Goal: Task Accomplishment & Management: Use online tool/utility

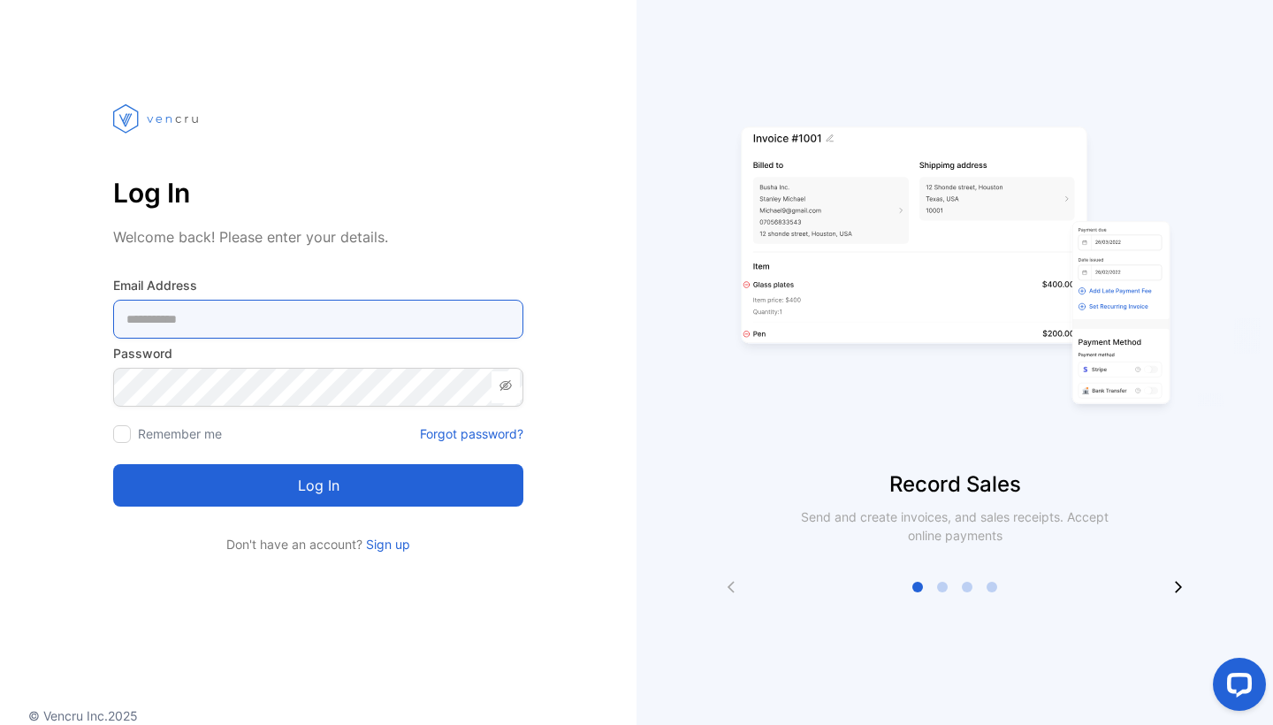
type Address-inputemail "**********"
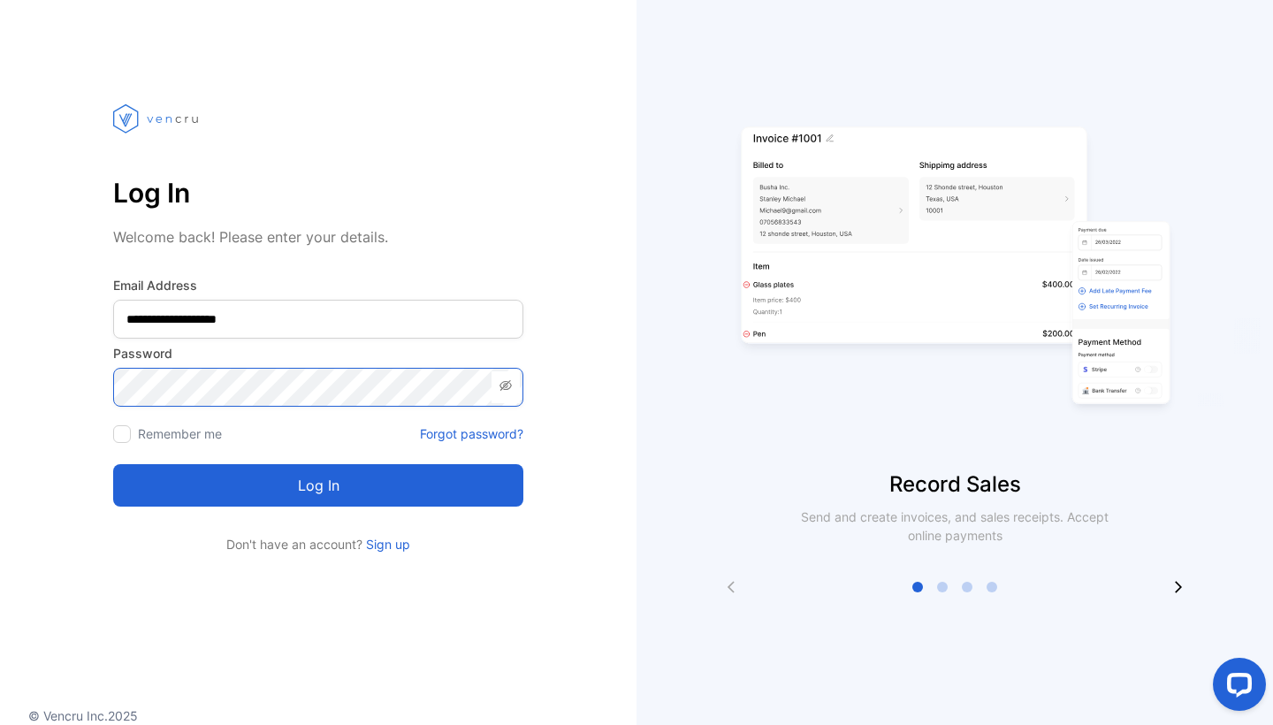
click at [318, 485] on button "Log in" at bounding box center [318, 485] width 410 height 42
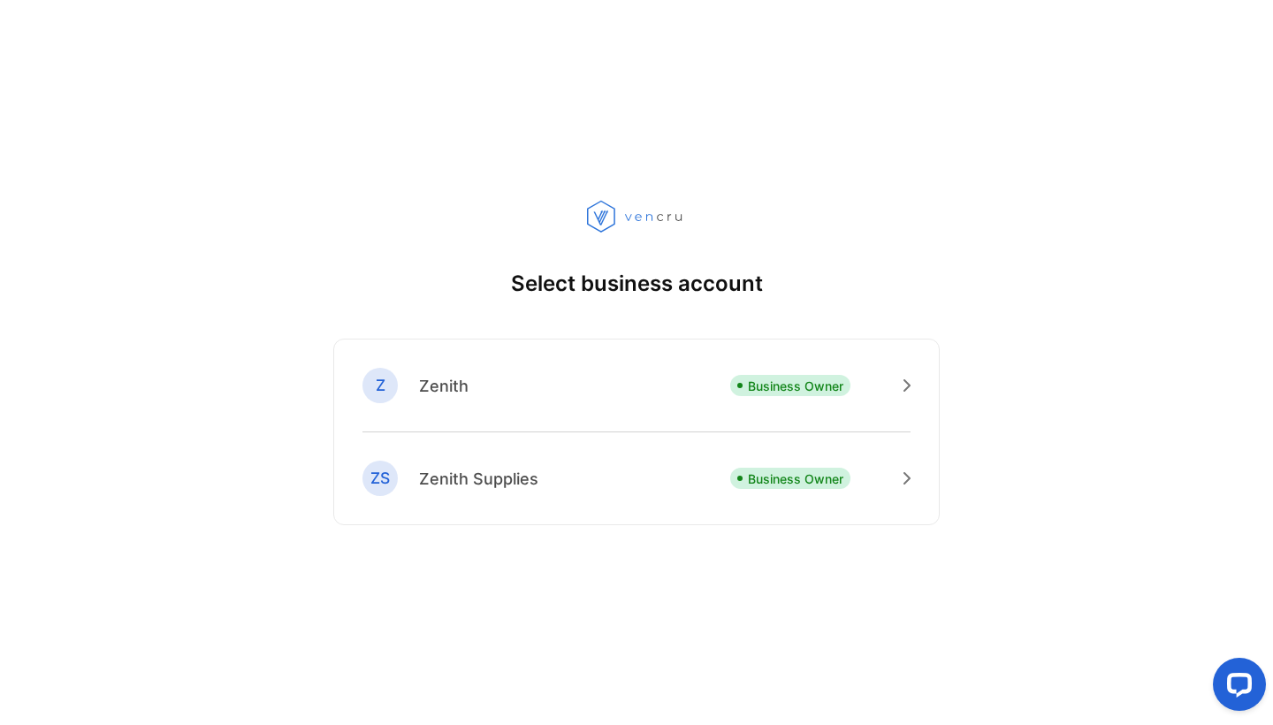
click at [559, 476] on div "ZS Zenith Supplies Business Owner" at bounding box center [636, 477] width 548 height 35
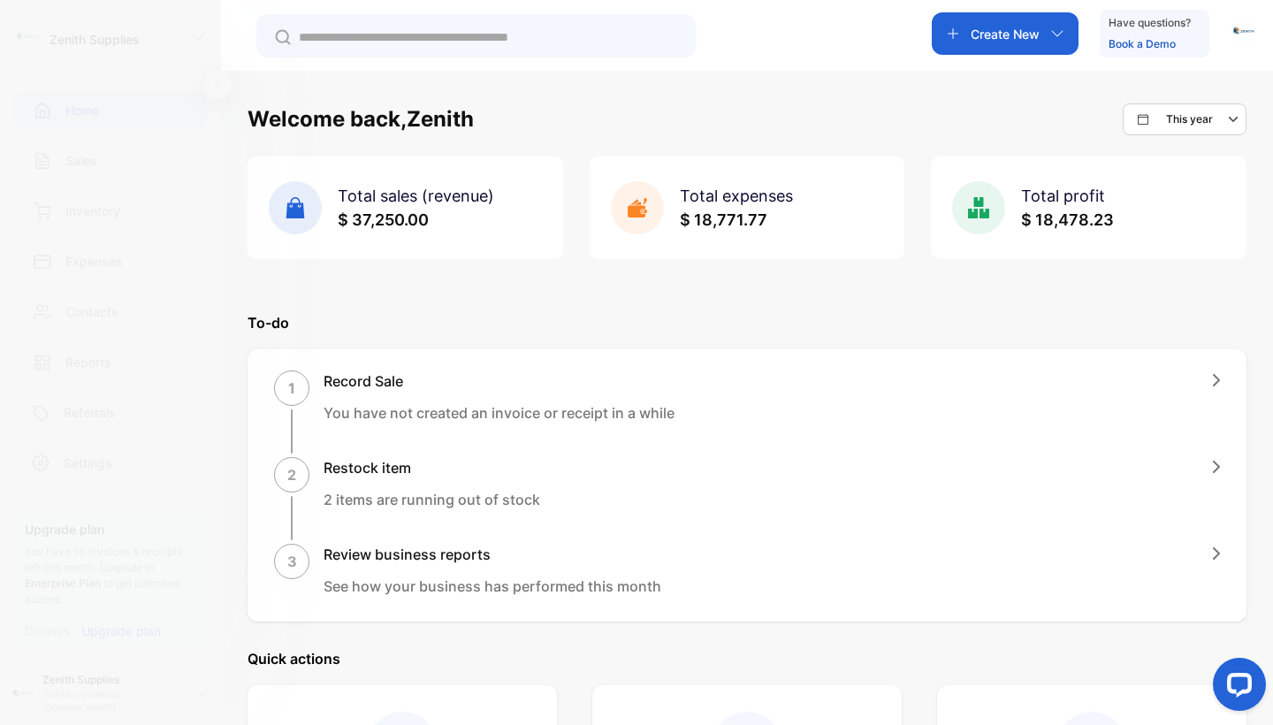
click at [430, 238] on div "Total sales (revenue) $ 37,250.00" at bounding box center [404, 207] width 315 height 103
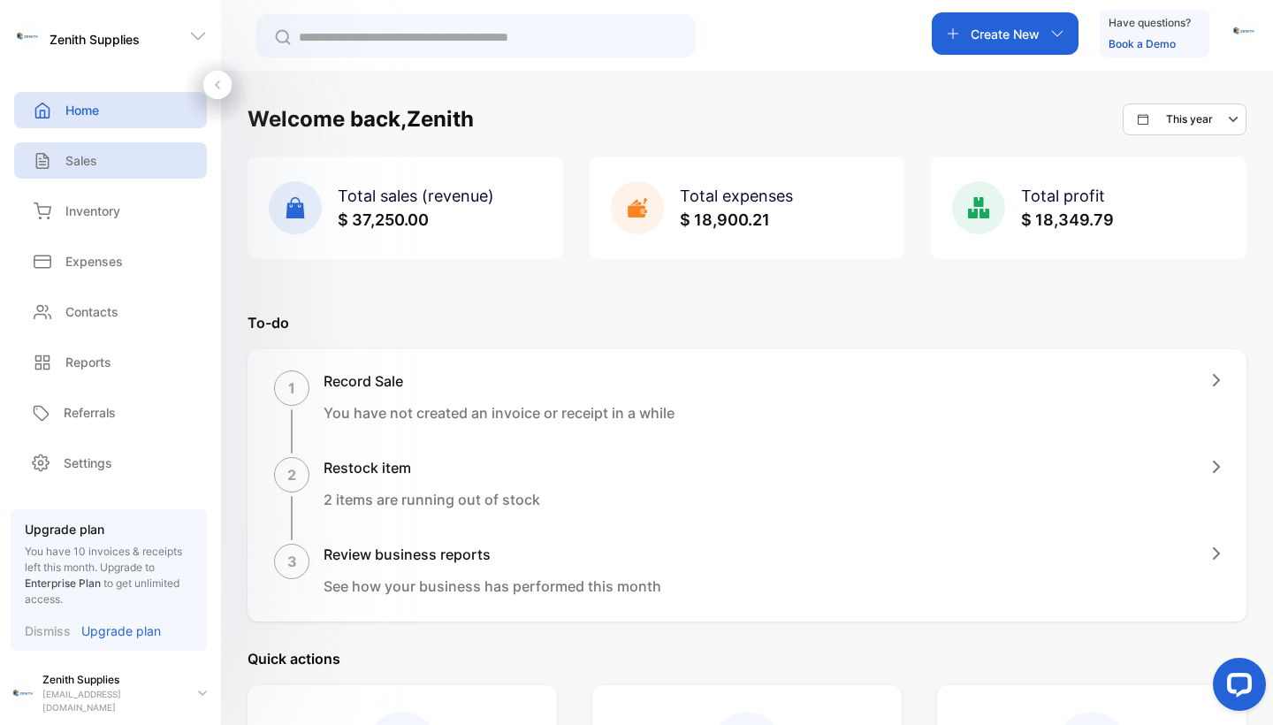
click at [147, 173] on div "Sales" at bounding box center [110, 160] width 193 height 36
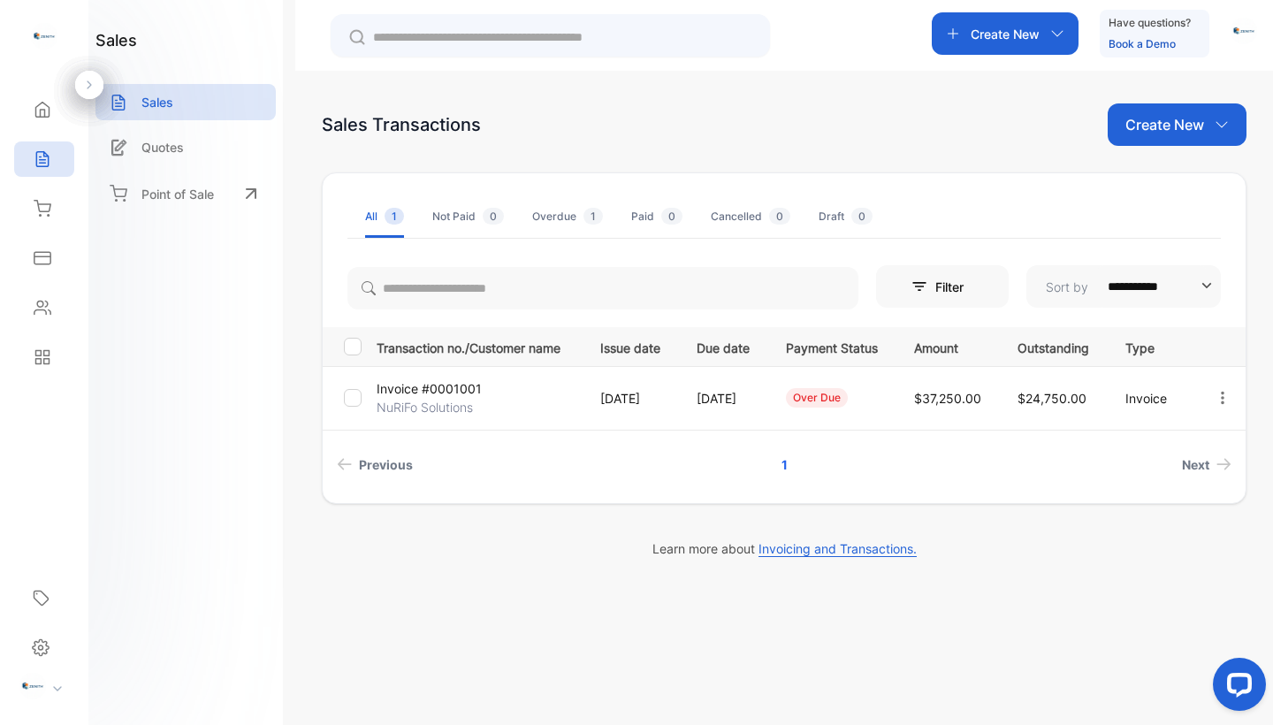
click at [449, 413] on p "NuRiFo Solutions" at bounding box center [424, 407] width 96 height 19
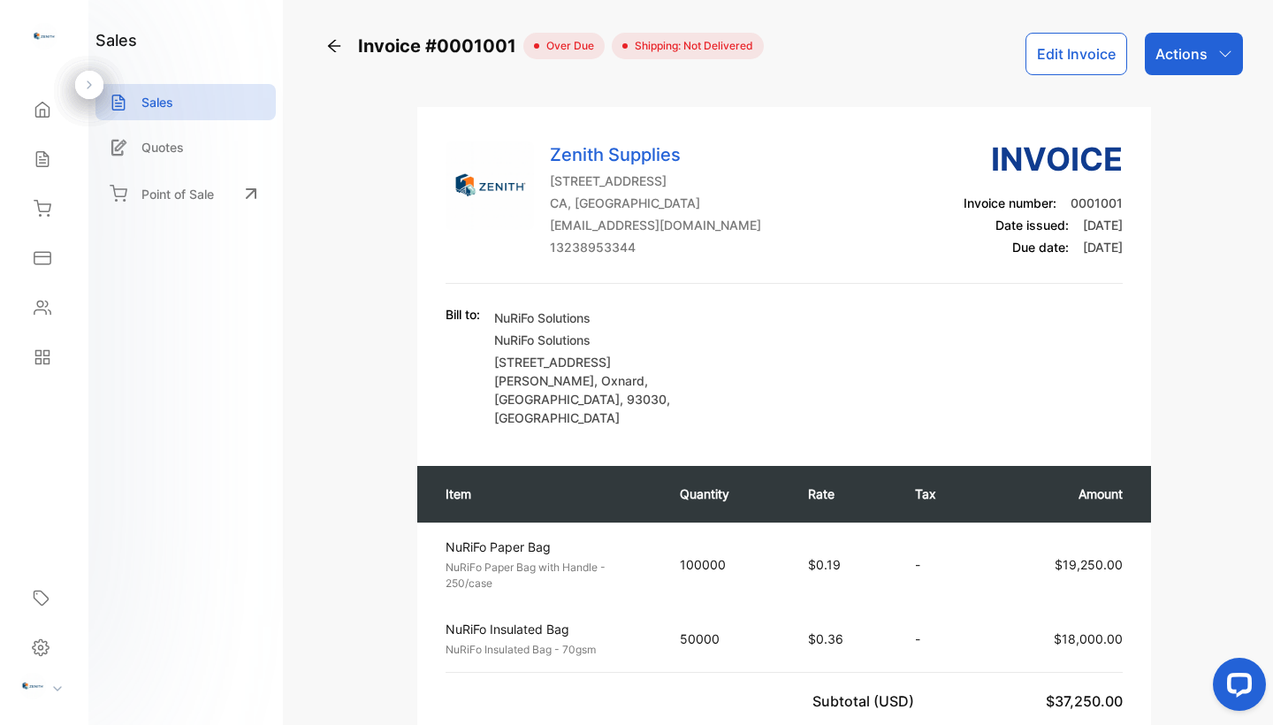
click at [1197, 62] on p "Actions" at bounding box center [1181, 53] width 52 height 21
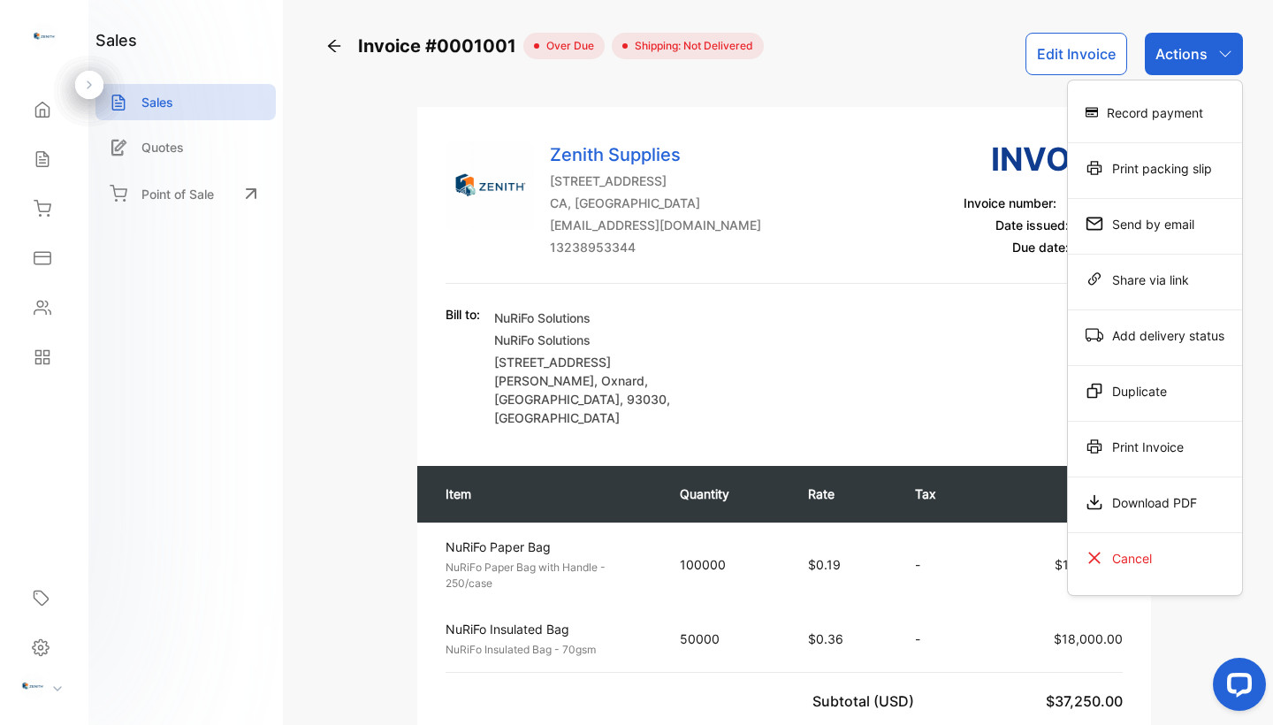
click at [980, 410] on div "Zenith Supplies [STREET_ADDRESS] [EMAIL_ADDRESS][DOMAIN_NAME] 13238953344 Invoi…" at bounding box center [783, 542] width 733 height 871
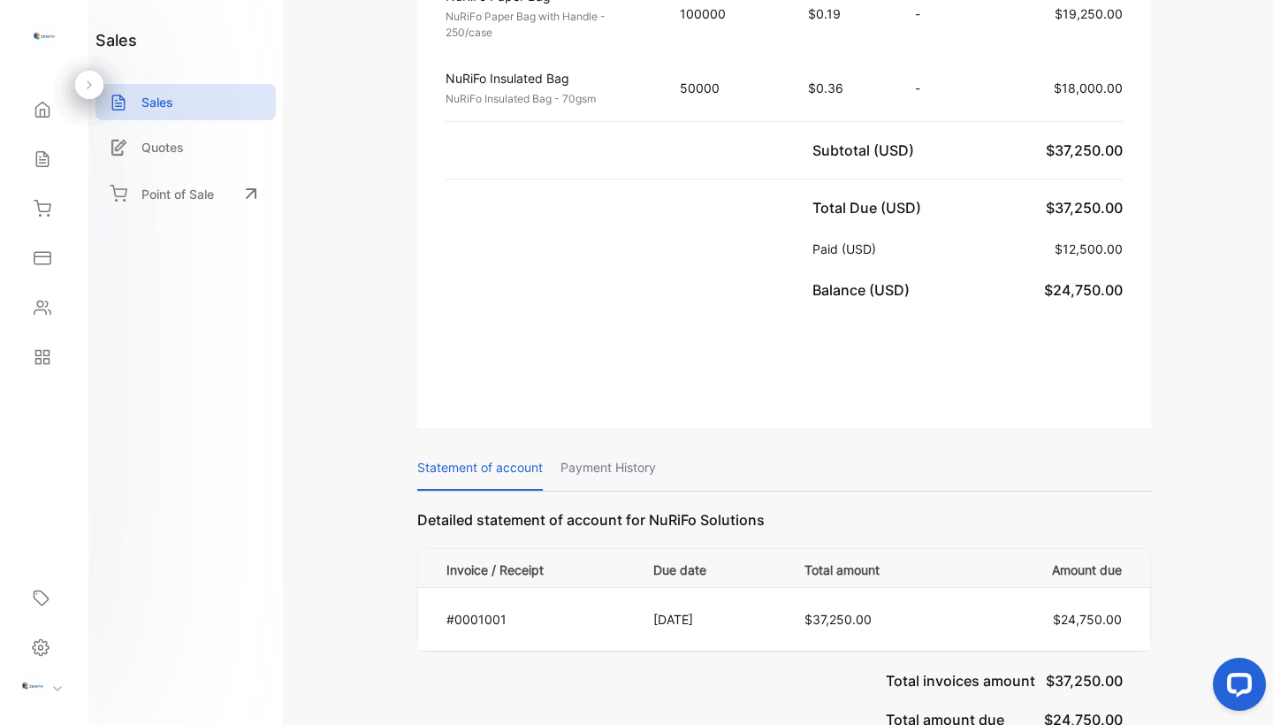
scroll to position [552, 0]
click at [623, 444] on p "Payment History" at bounding box center [607, 466] width 95 height 45
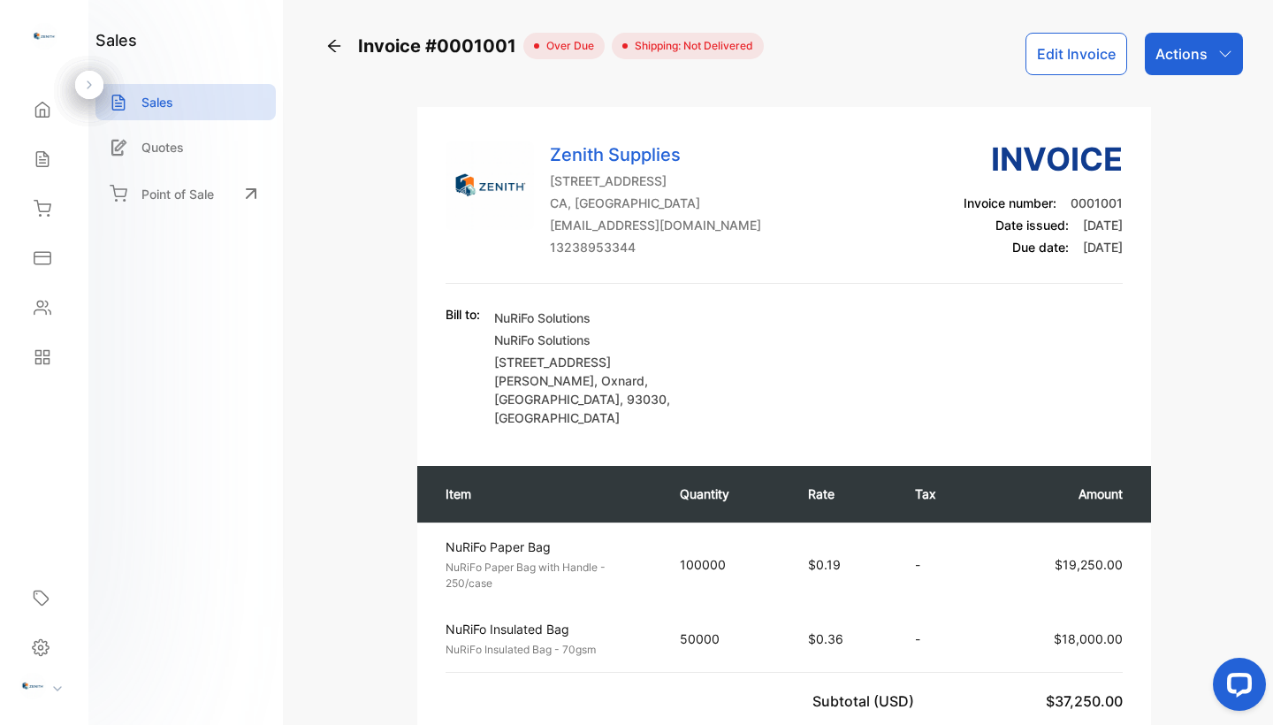
scroll to position [0, 0]
click at [1209, 42] on div "Actions" at bounding box center [1193, 54] width 98 height 42
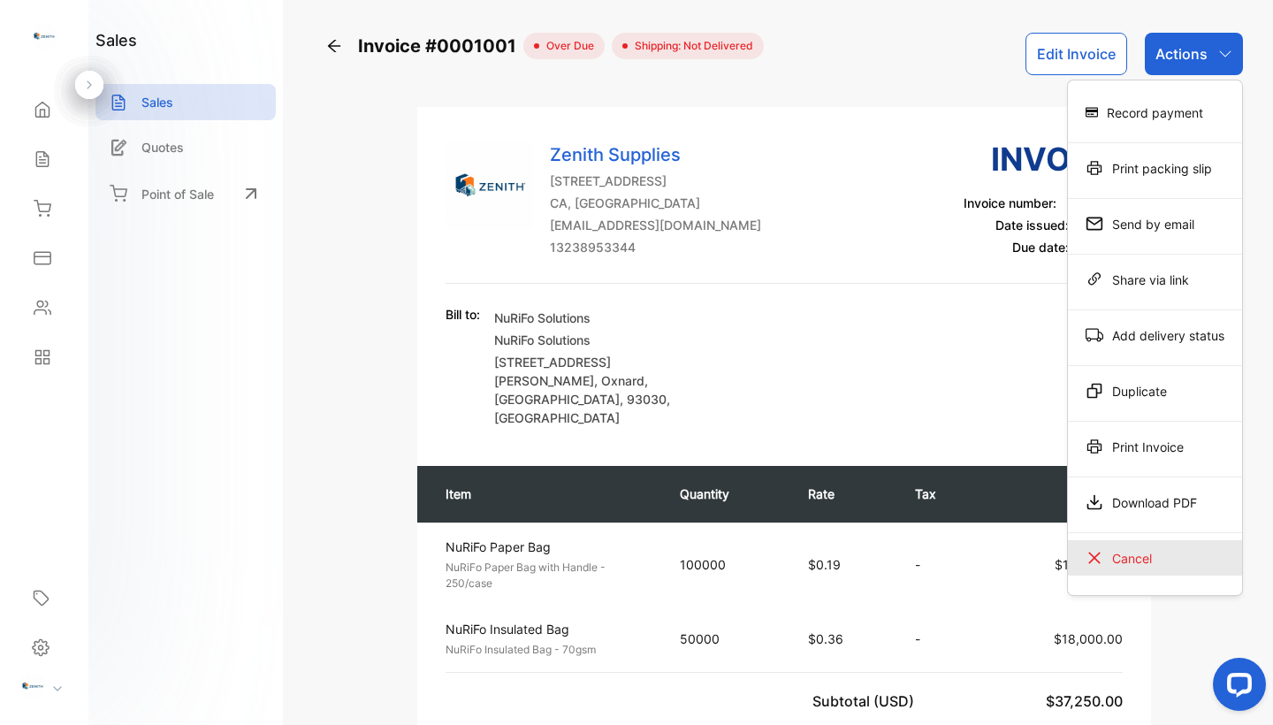
click at [1143, 558] on div "Cancel" at bounding box center [1154, 557] width 174 height 35
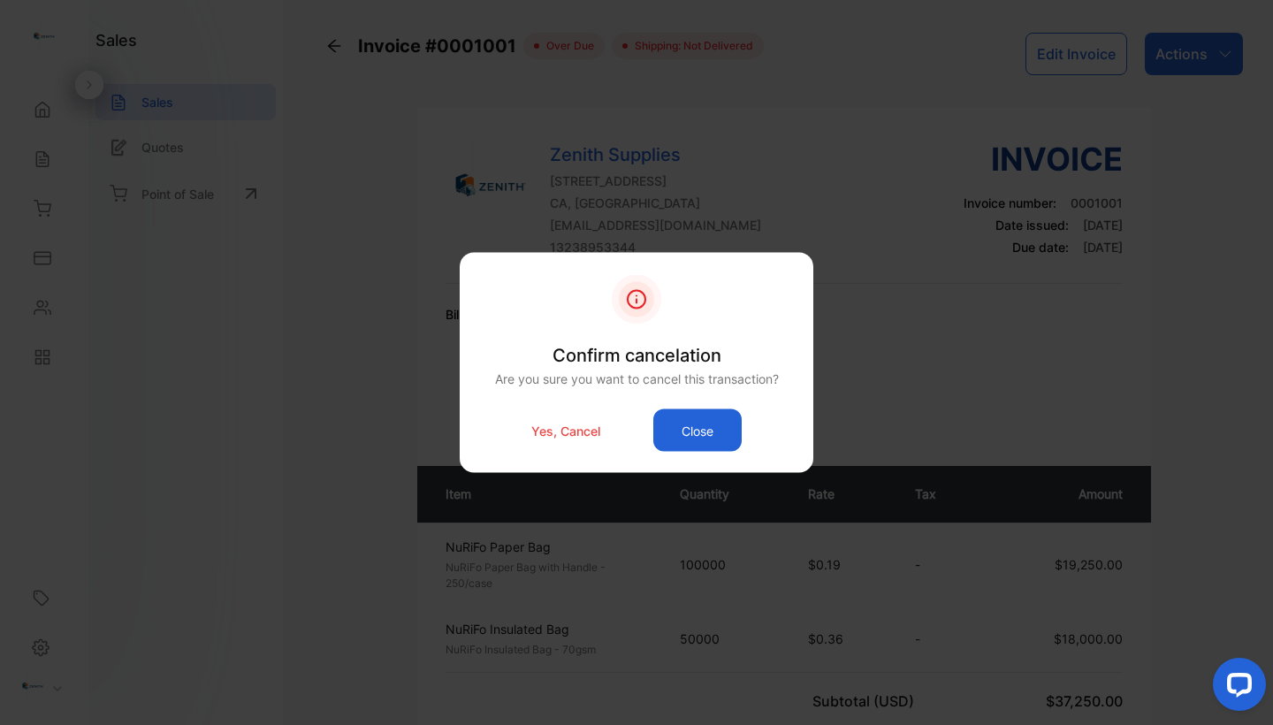
click at [568, 429] on p "Yes, Cancel" at bounding box center [565, 430] width 69 height 19
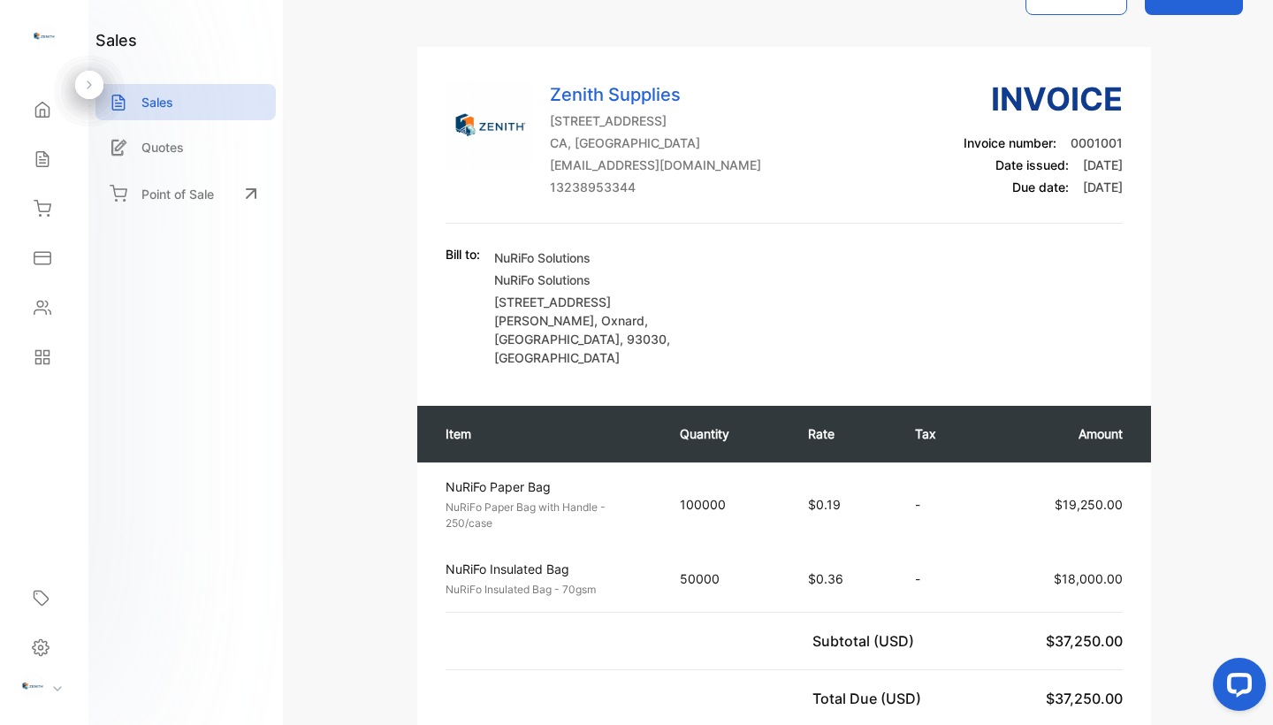
scroll to position [39, 0]
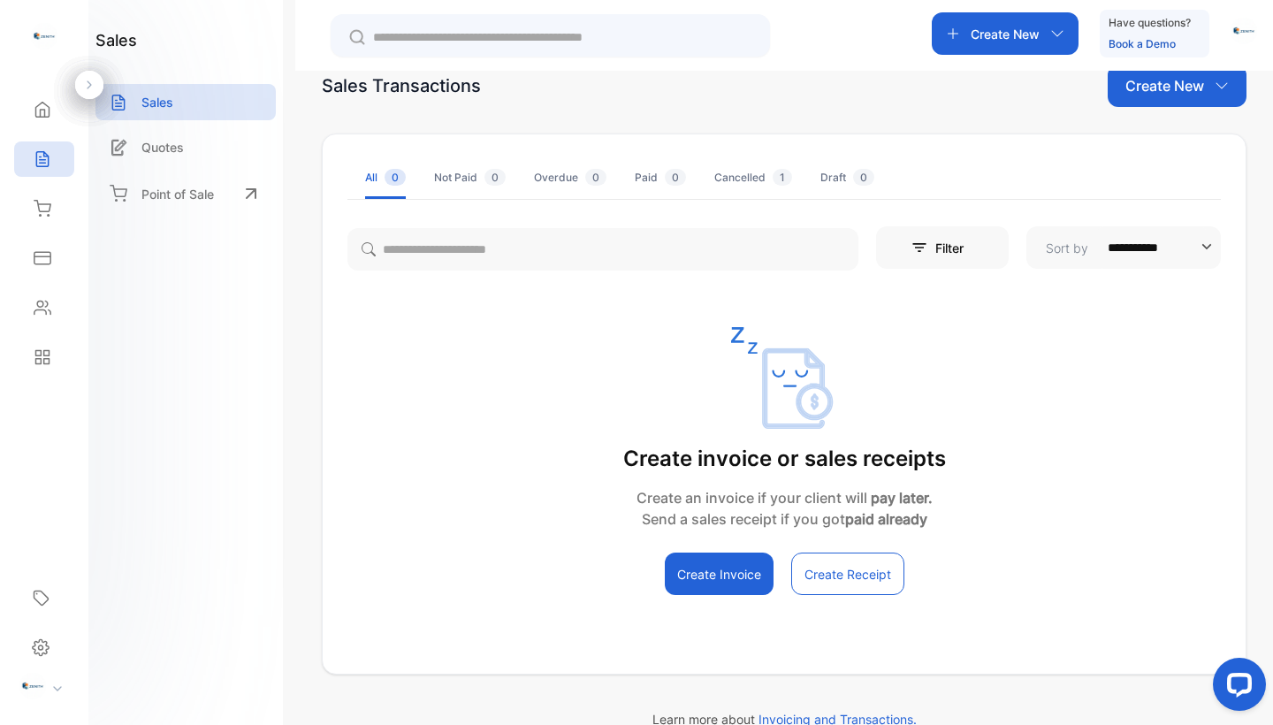
click at [746, 184] on div "Cancelled 1" at bounding box center [753, 178] width 78 height 16
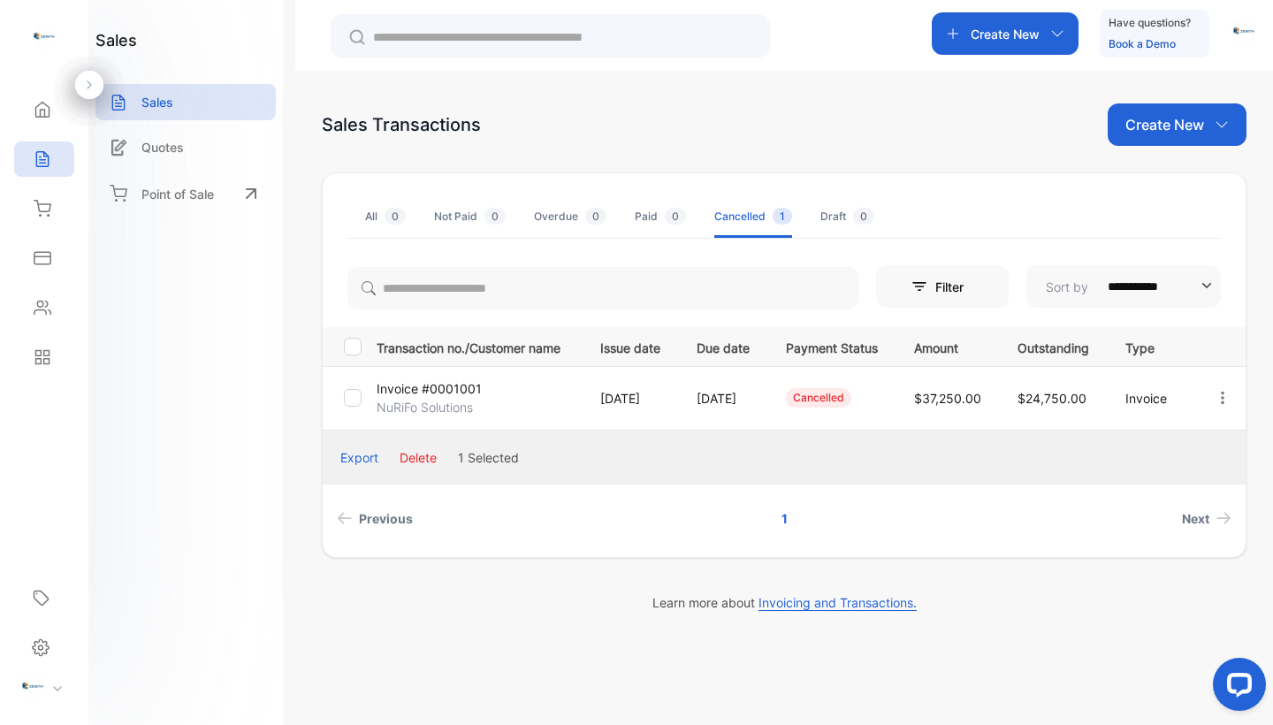
click at [368, 461] on div "Export" at bounding box center [359, 457] width 38 height 19
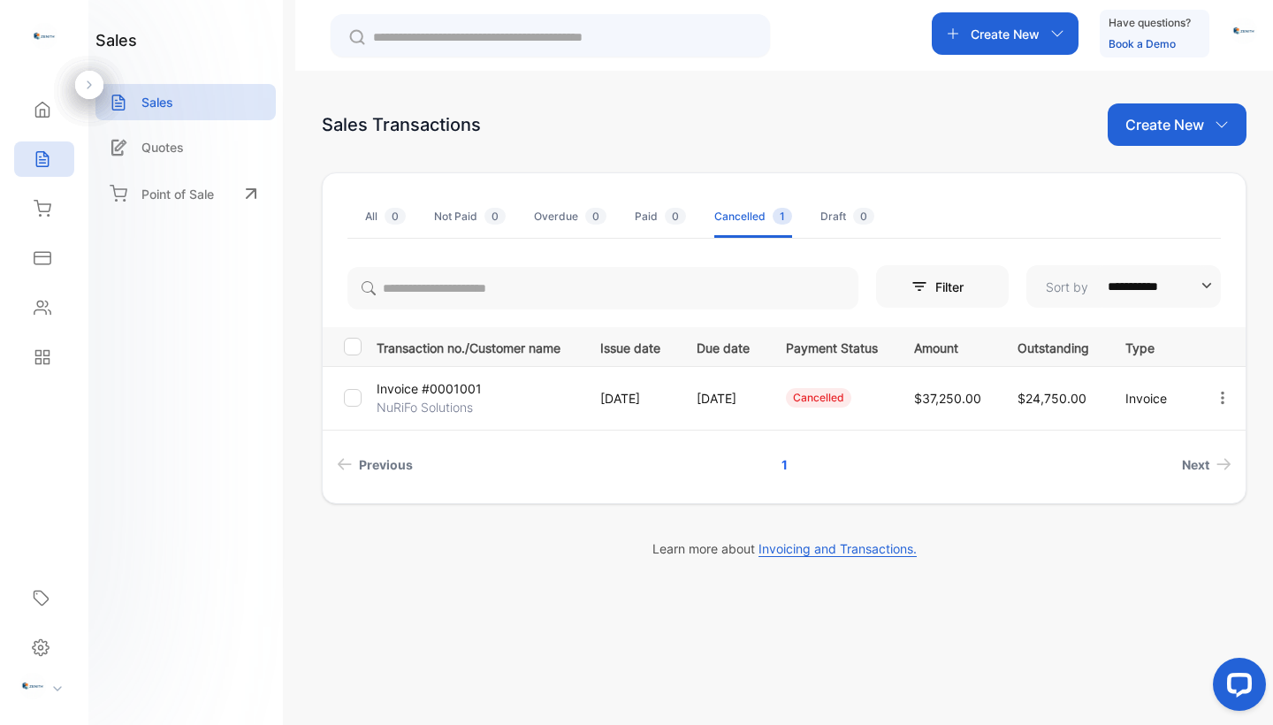
click at [384, 210] on div "All 0" at bounding box center [385, 217] width 41 height 16
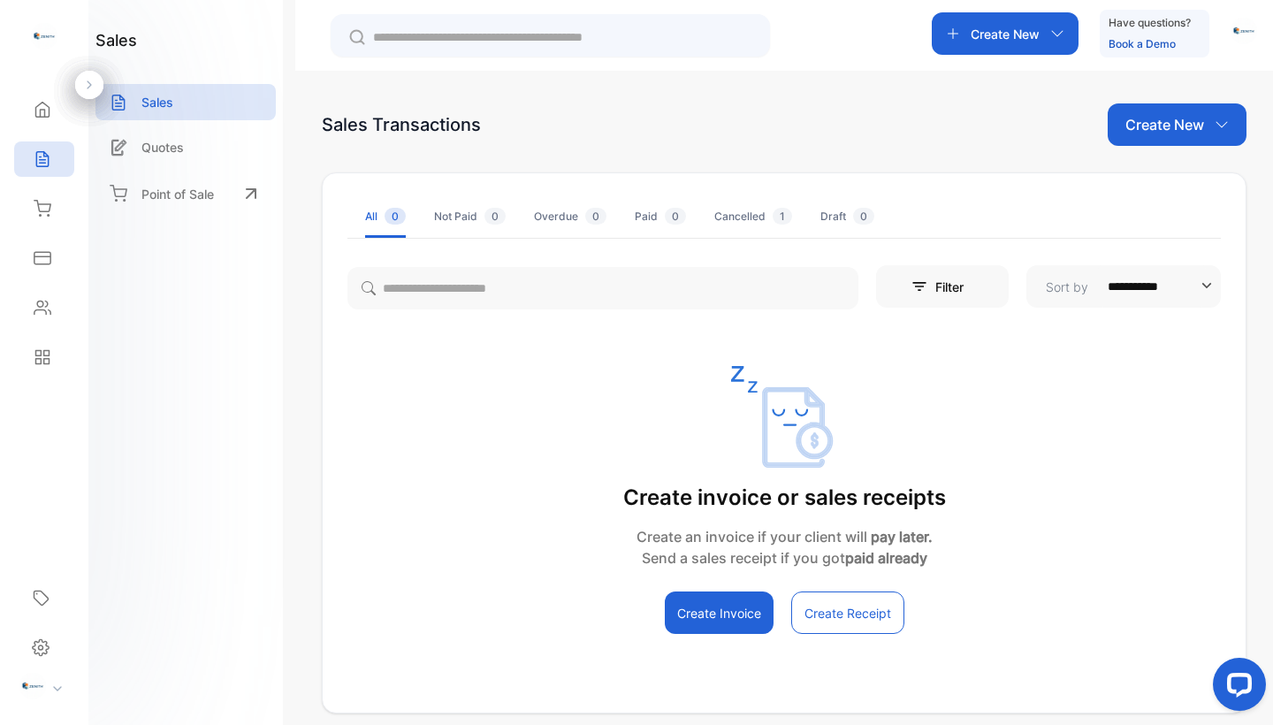
click at [1016, 41] on p "Create New" at bounding box center [1004, 34] width 69 height 19
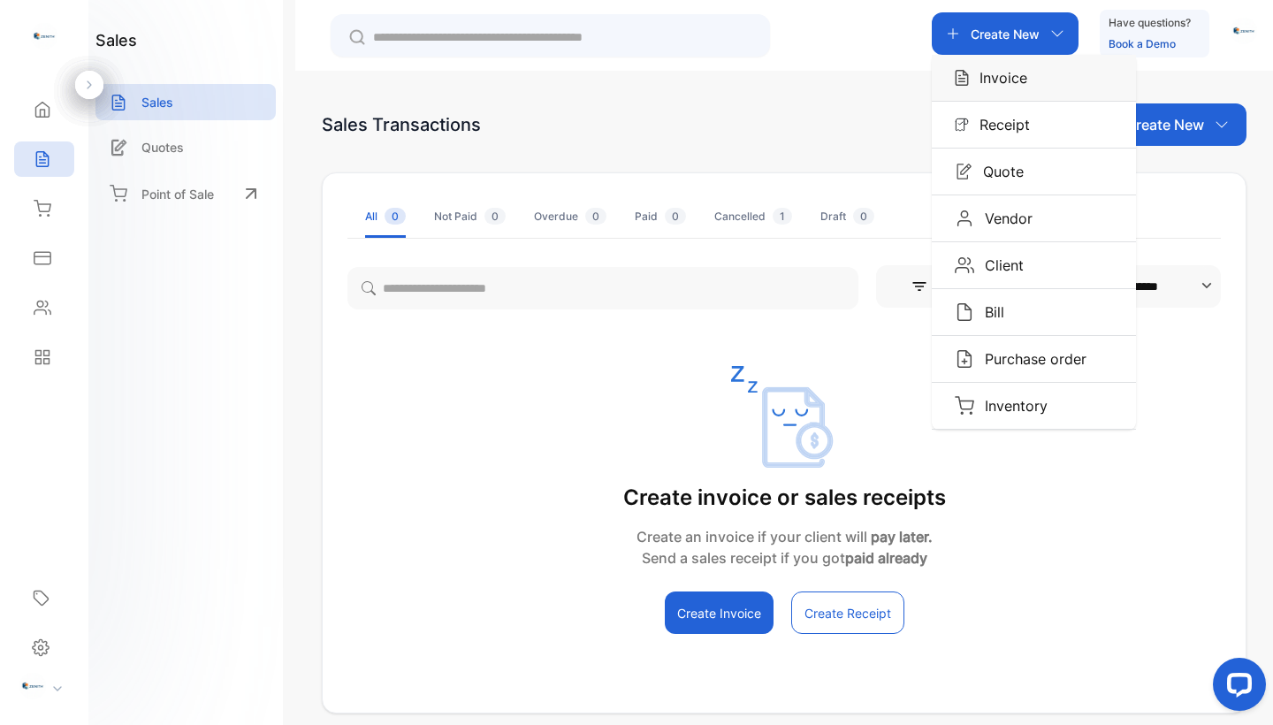
click at [1007, 76] on p "Invoice" at bounding box center [998, 77] width 58 height 21
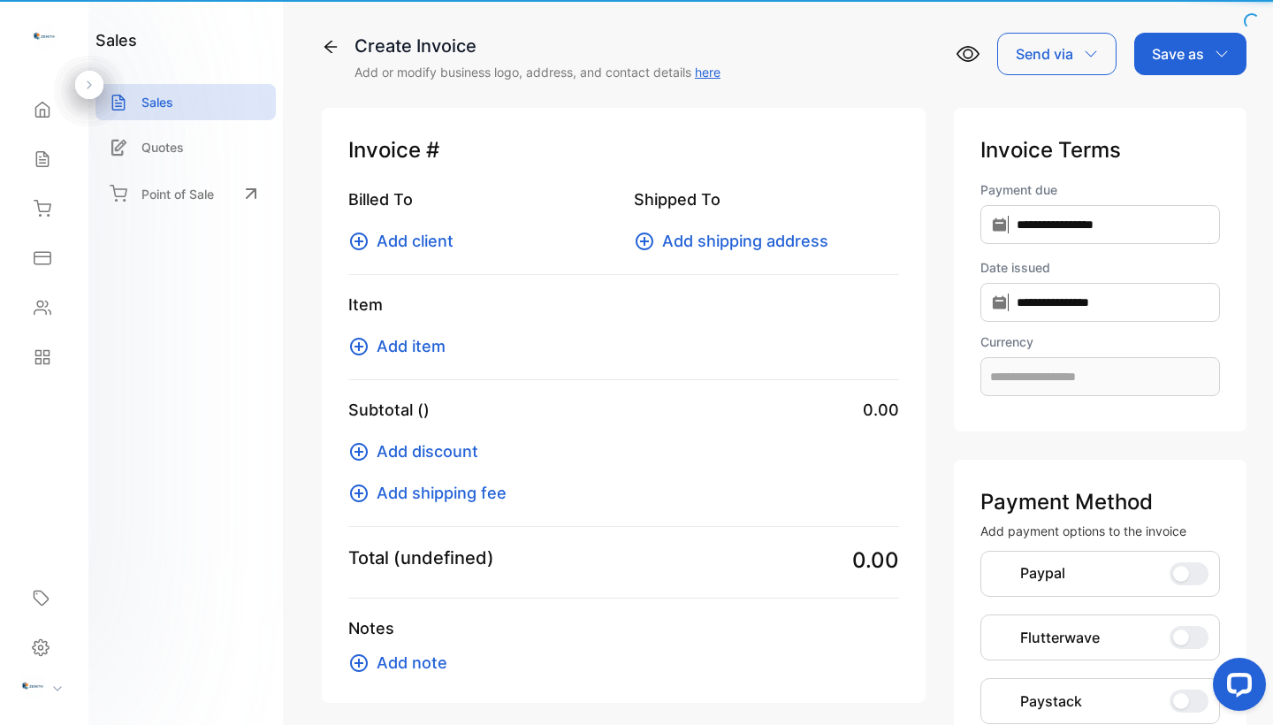
type input "**********"
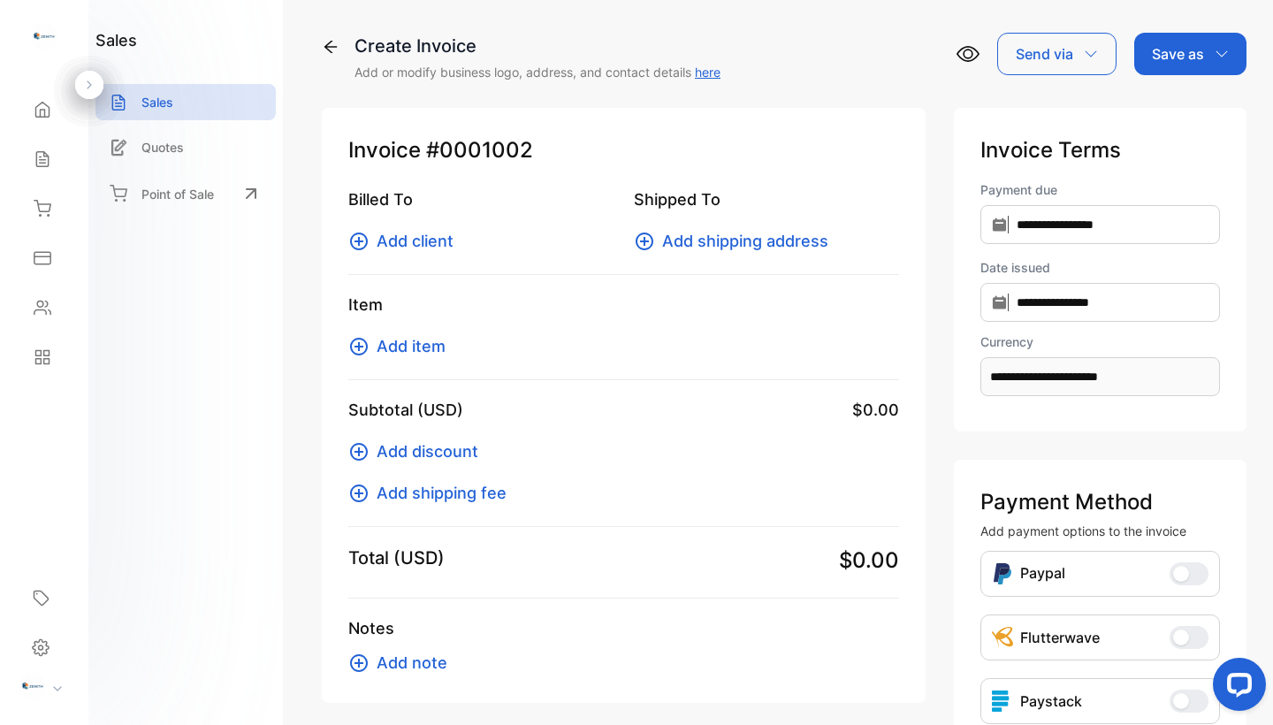
click at [1033, 65] on div "Send via" at bounding box center [1056, 54] width 119 height 42
click at [896, 93] on div "**********" at bounding box center [784, 447] width 924 height 733
click at [333, 60] on div "Create Invoice Add or modify business logo, address, and contact details here" at bounding box center [521, 57] width 399 height 49
click at [331, 48] on icon at bounding box center [331, 47] width 18 height 18
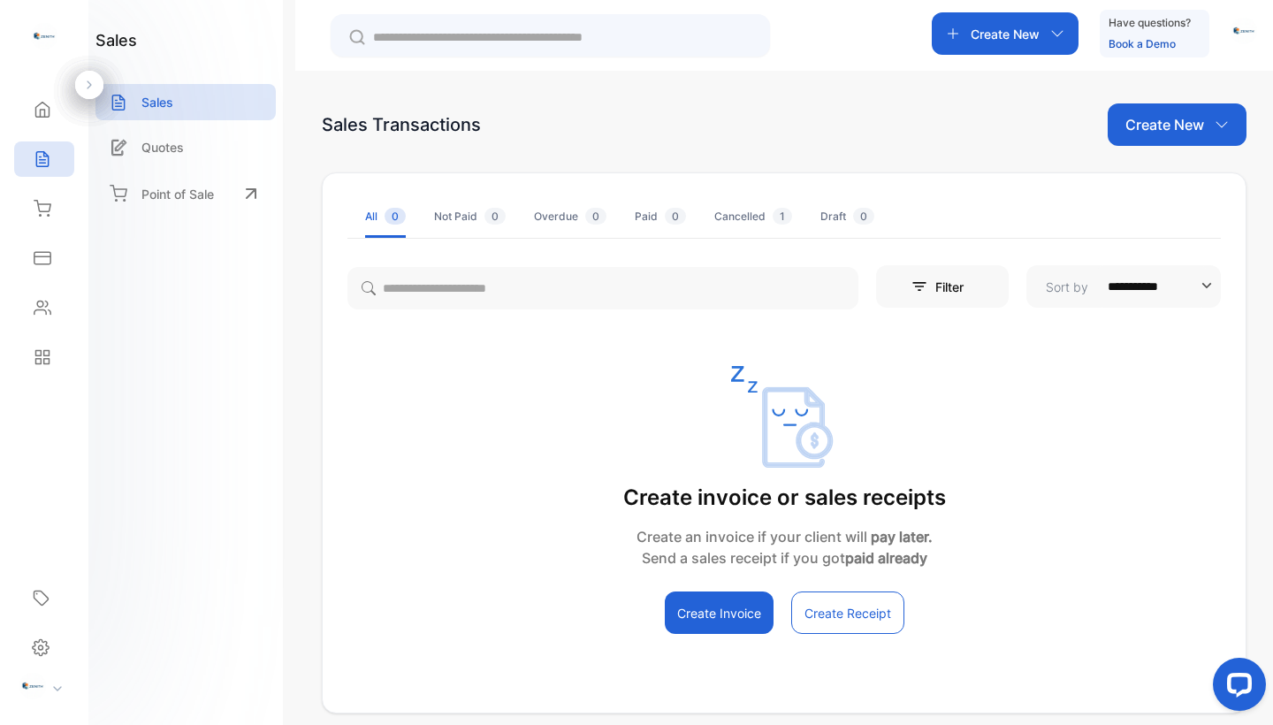
click at [1016, 43] on div "Create New" at bounding box center [1004, 33] width 147 height 42
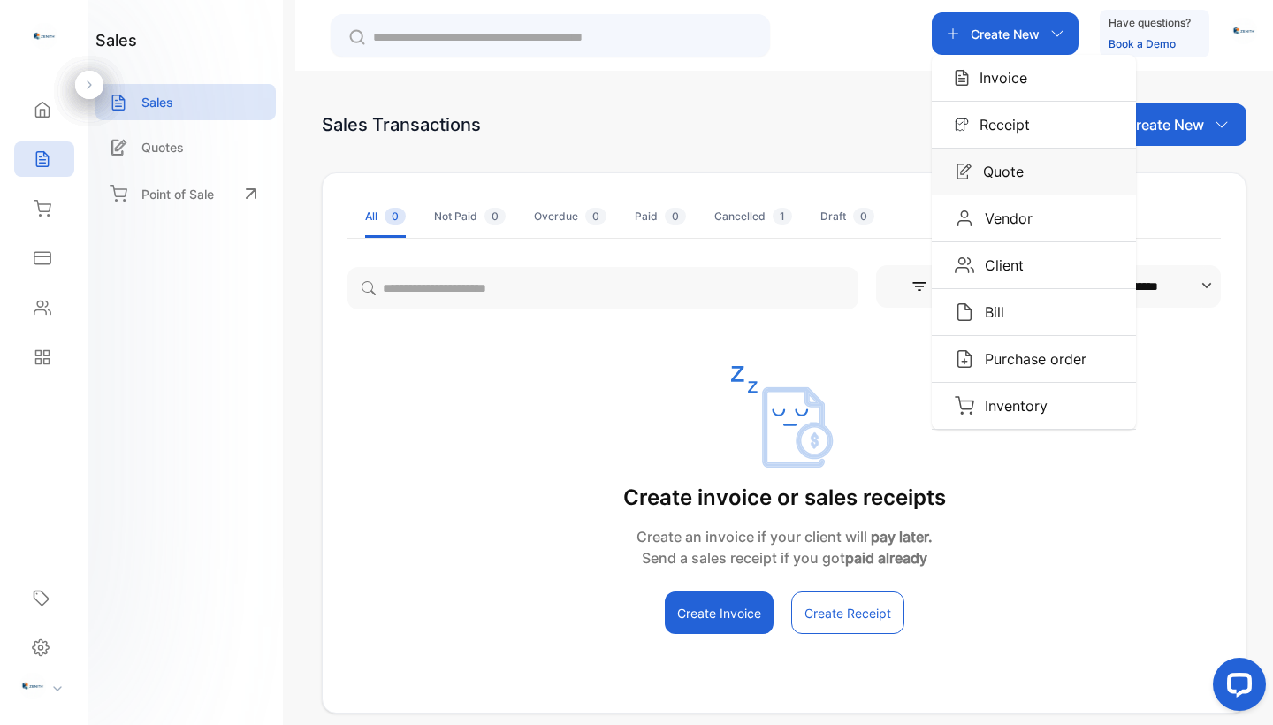
click at [1003, 174] on p "Quote" at bounding box center [997, 171] width 51 height 21
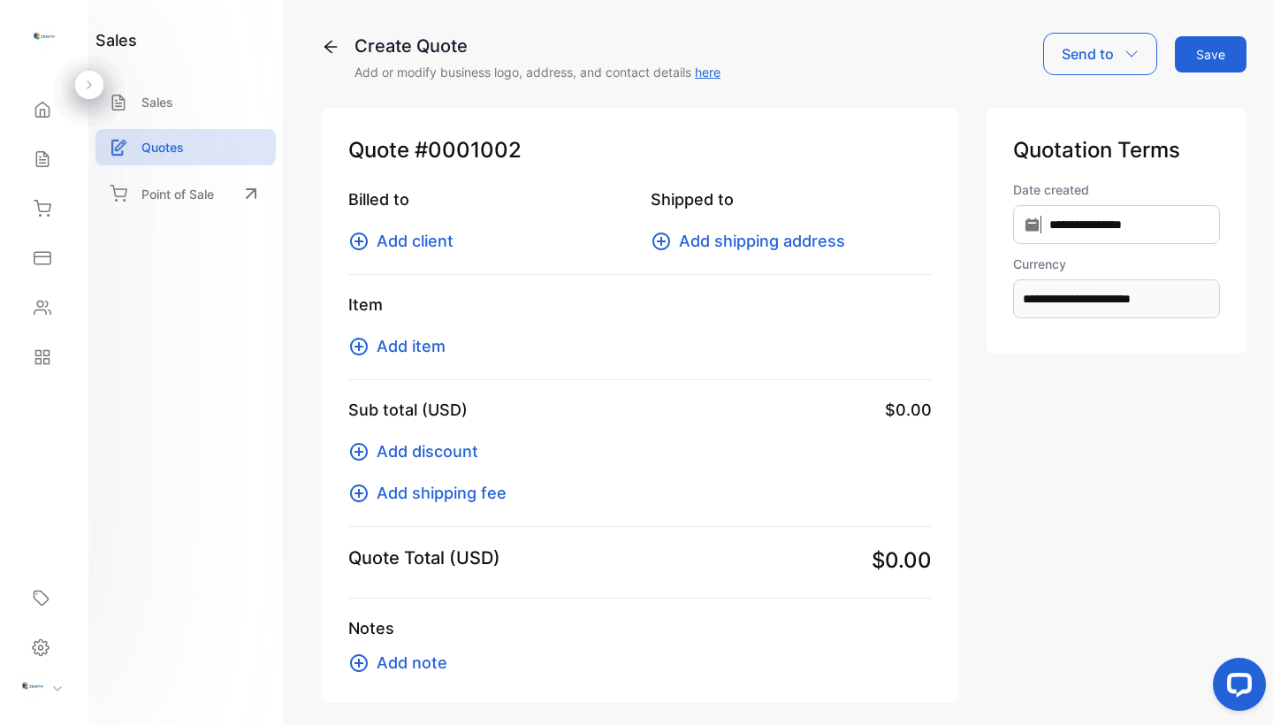
click at [431, 248] on span "Add client" at bounding box center [414, 241] width 77 height 24
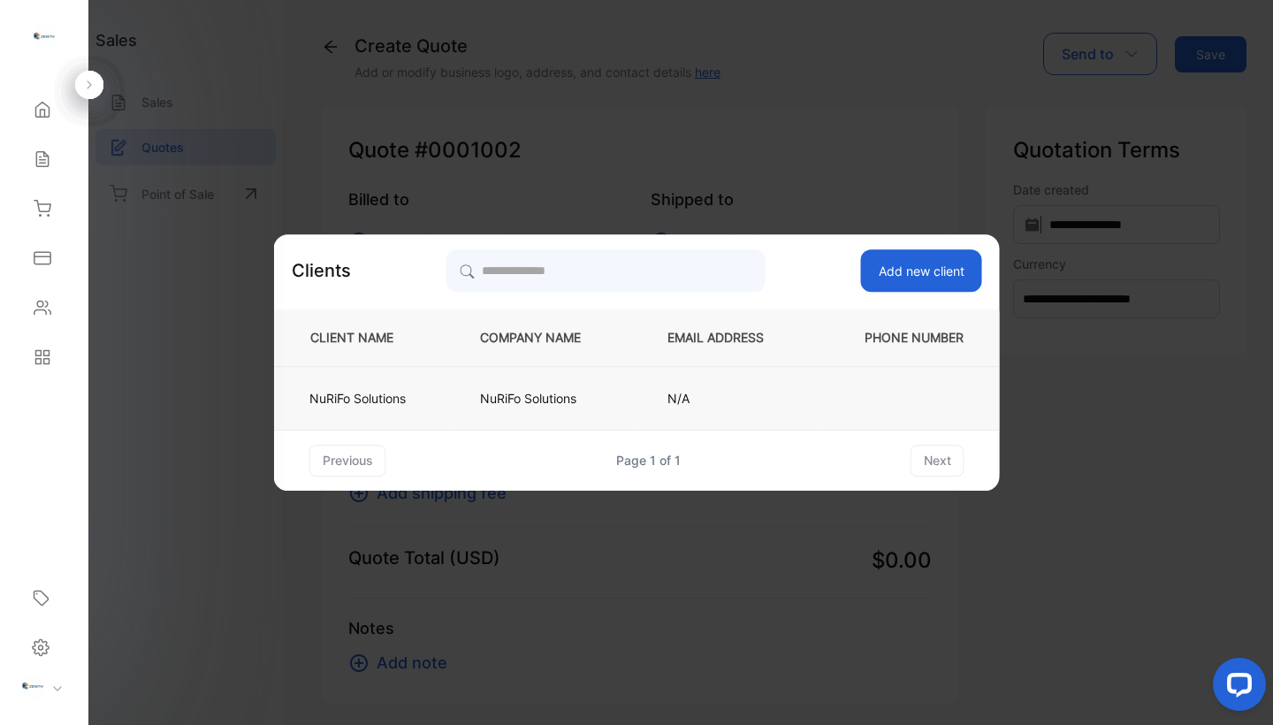
click at [361, 401] on p "NuRiFo Solutions" at bounding box center [358, 398] width 99 height 19
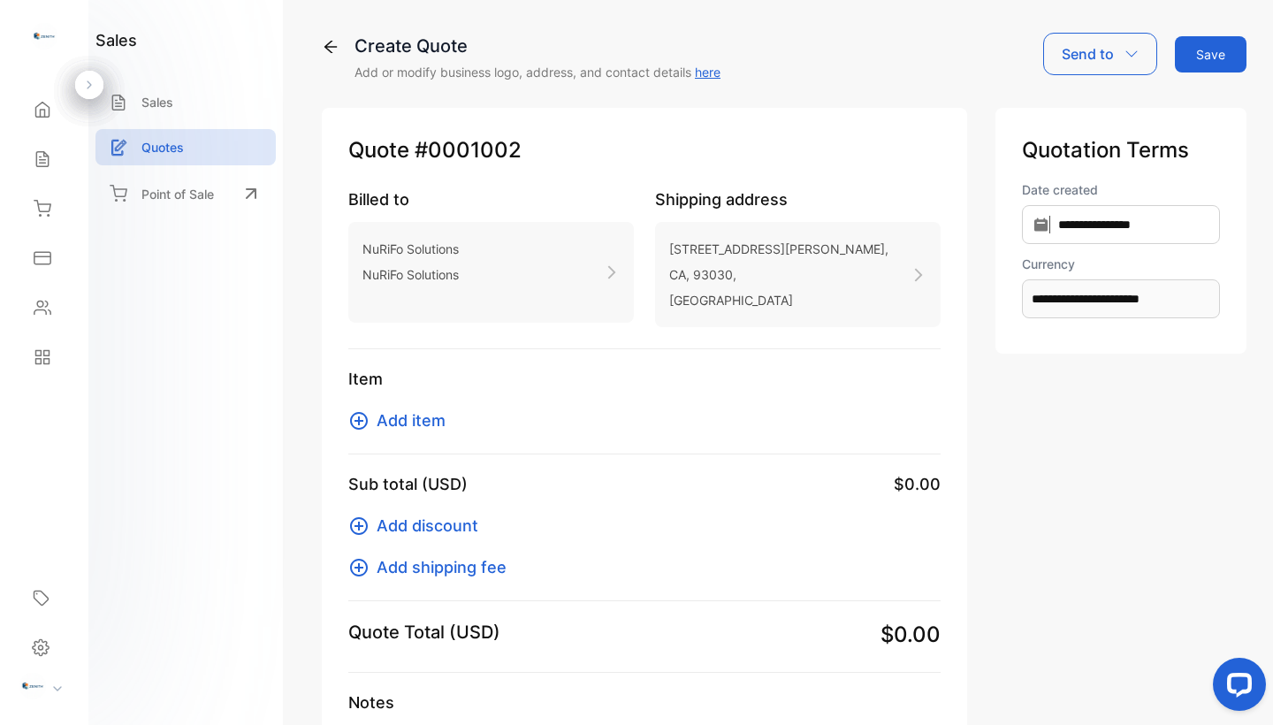
click at [431, 422] on span "Add item" at bounding box center [410, 420] width 69 height 24
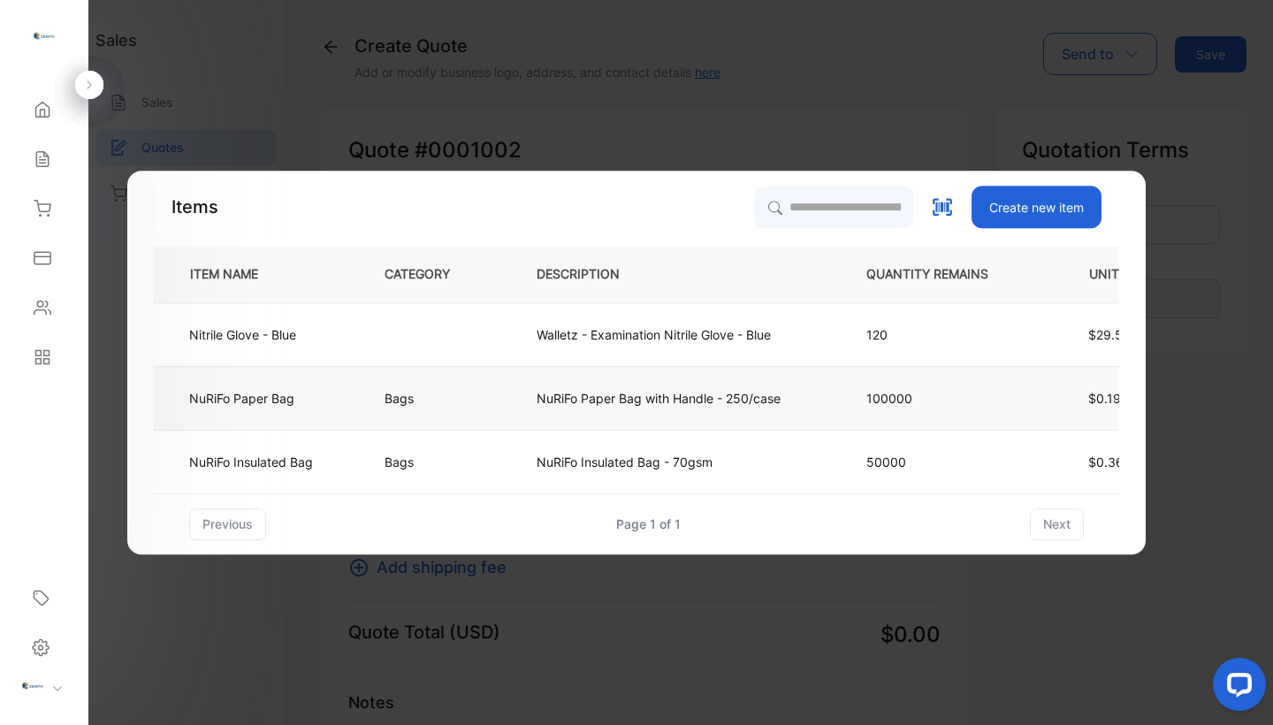
click at [376, 387] on td "Bags" at bounding box center [431, 398] width 152 height 64
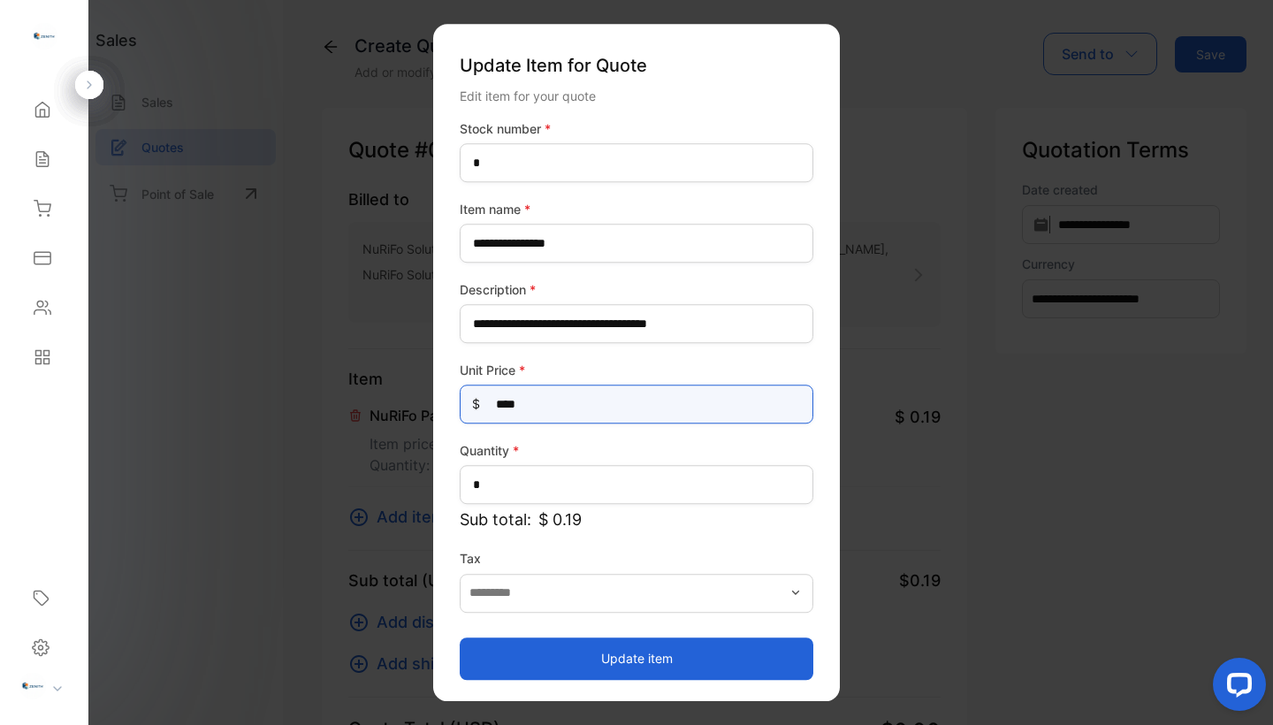
click at [552, 408] on Price-inputprice "****" at bounding box center [636, 403] width 353 height 39
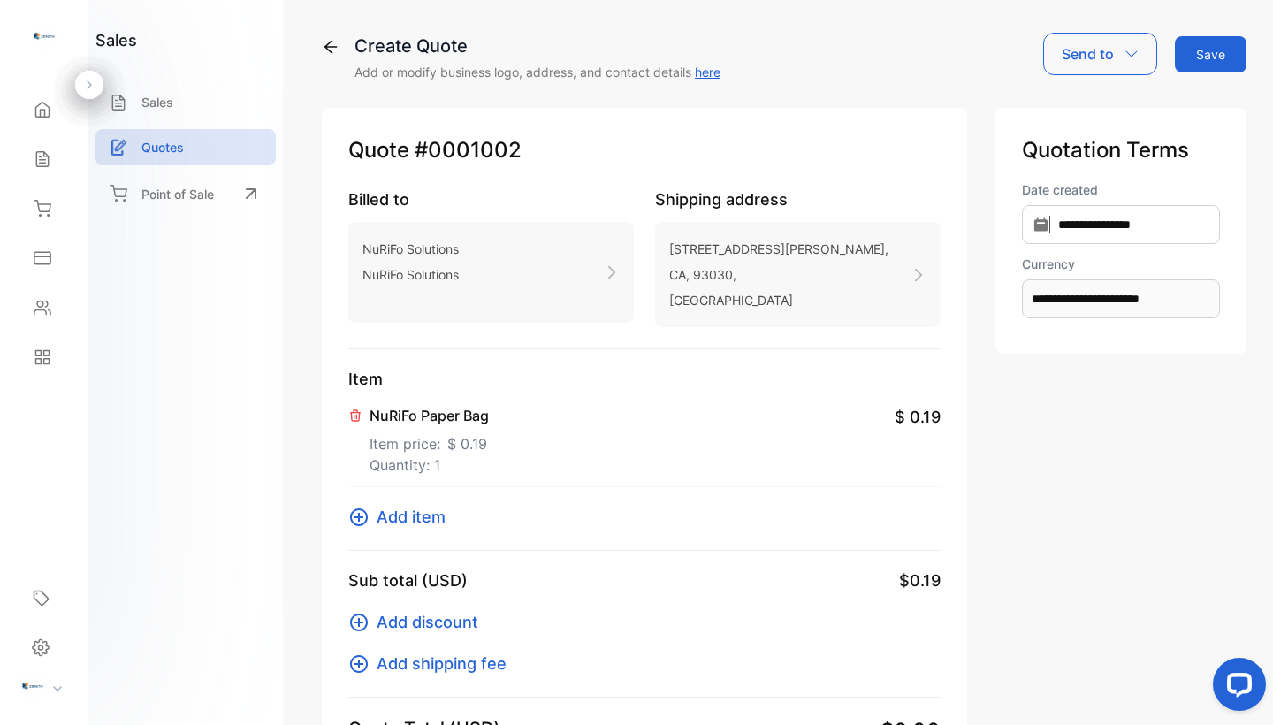
click at [439, 520] on span "Add item" at bounding box center [410, 517] width 69 height 24
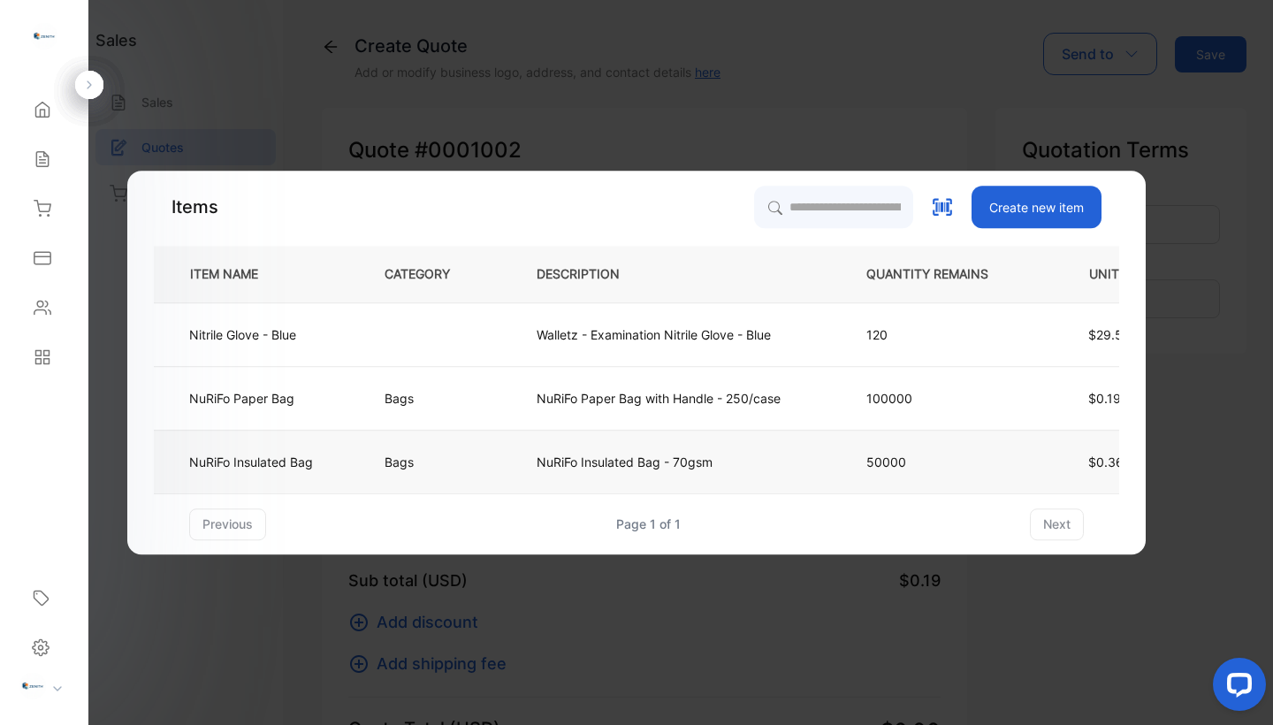
click at [568, 455] on p "NuRiFo Insulated Bag - 70gsm" at bounding box center [624, 461] width 176 height 19
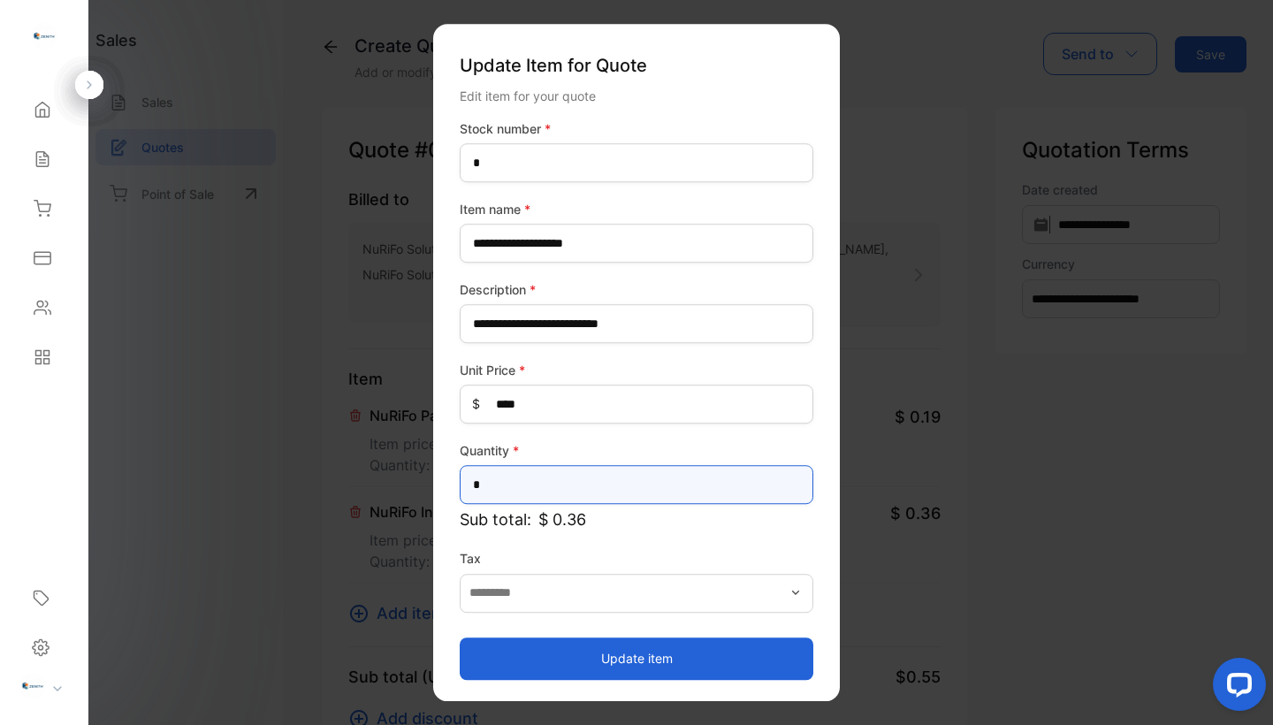
click at [612, 491] on input "*" at bounding box center [636, 484] width 353 height 39
